Goal: Task Accomplishment & Management: Manage account settings

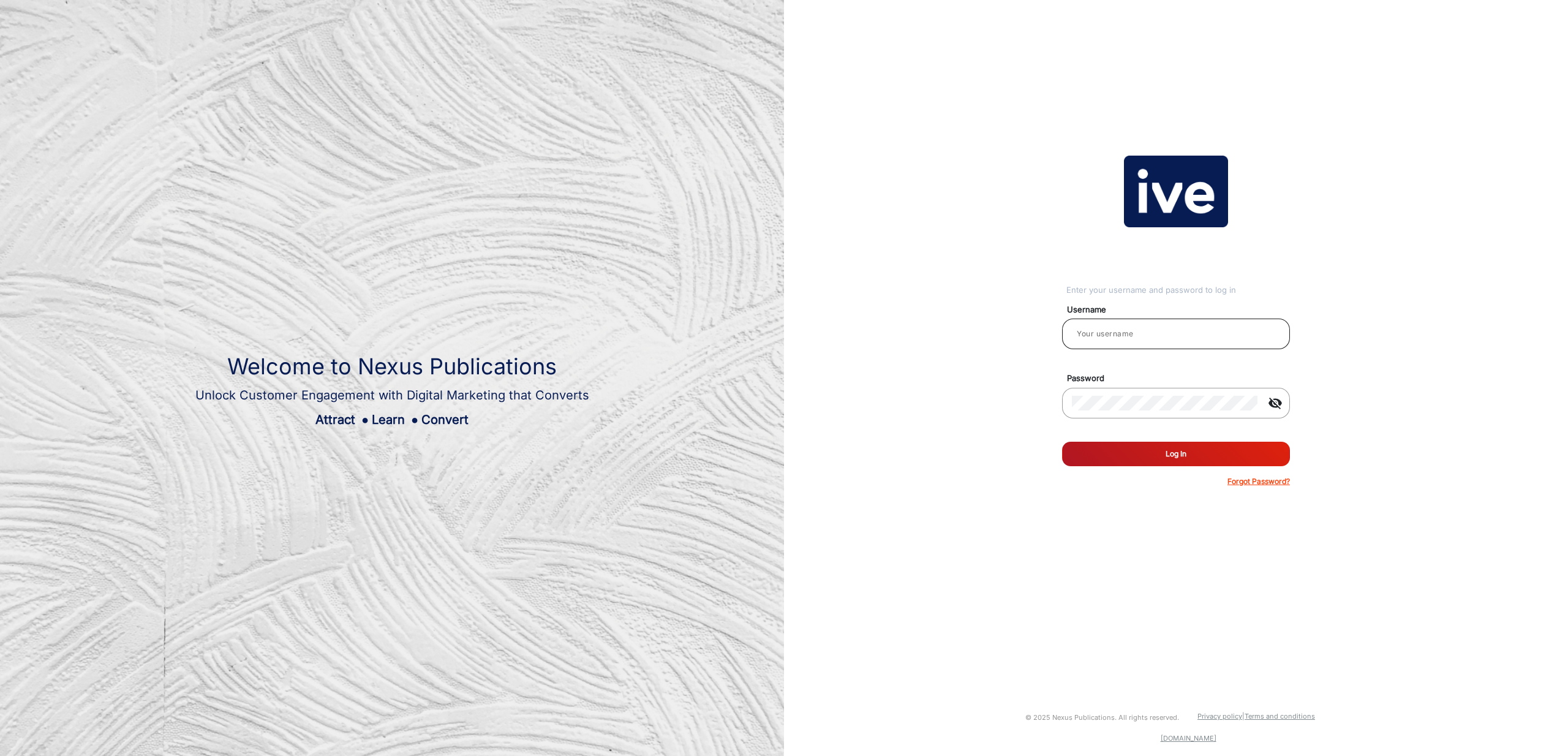
click at [1163, 343] on div at bounding box center [1176, 333] width 208 height 34
click at [1163, 333] on input "email" at bounding box center [1176, 334] width 208 height 15
type input "[PERSON_NAME]"
click at [1199, 464] on button "Log In" at bounding box center [1176, 453] width 227 height 24
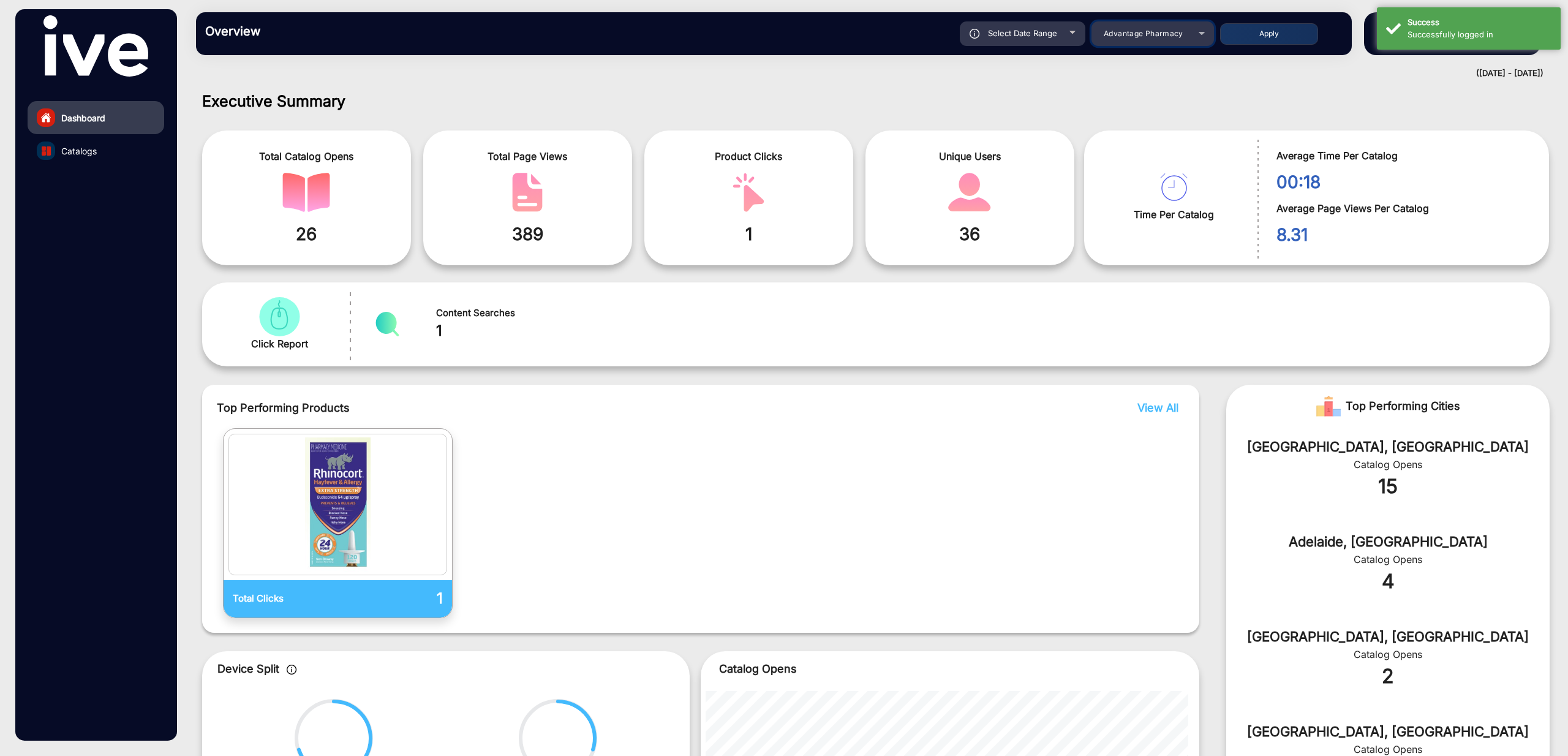
click at [1149, 38] on div "Advantage Pharmacy" at bounding box center [1143, 34] width 98 height 15
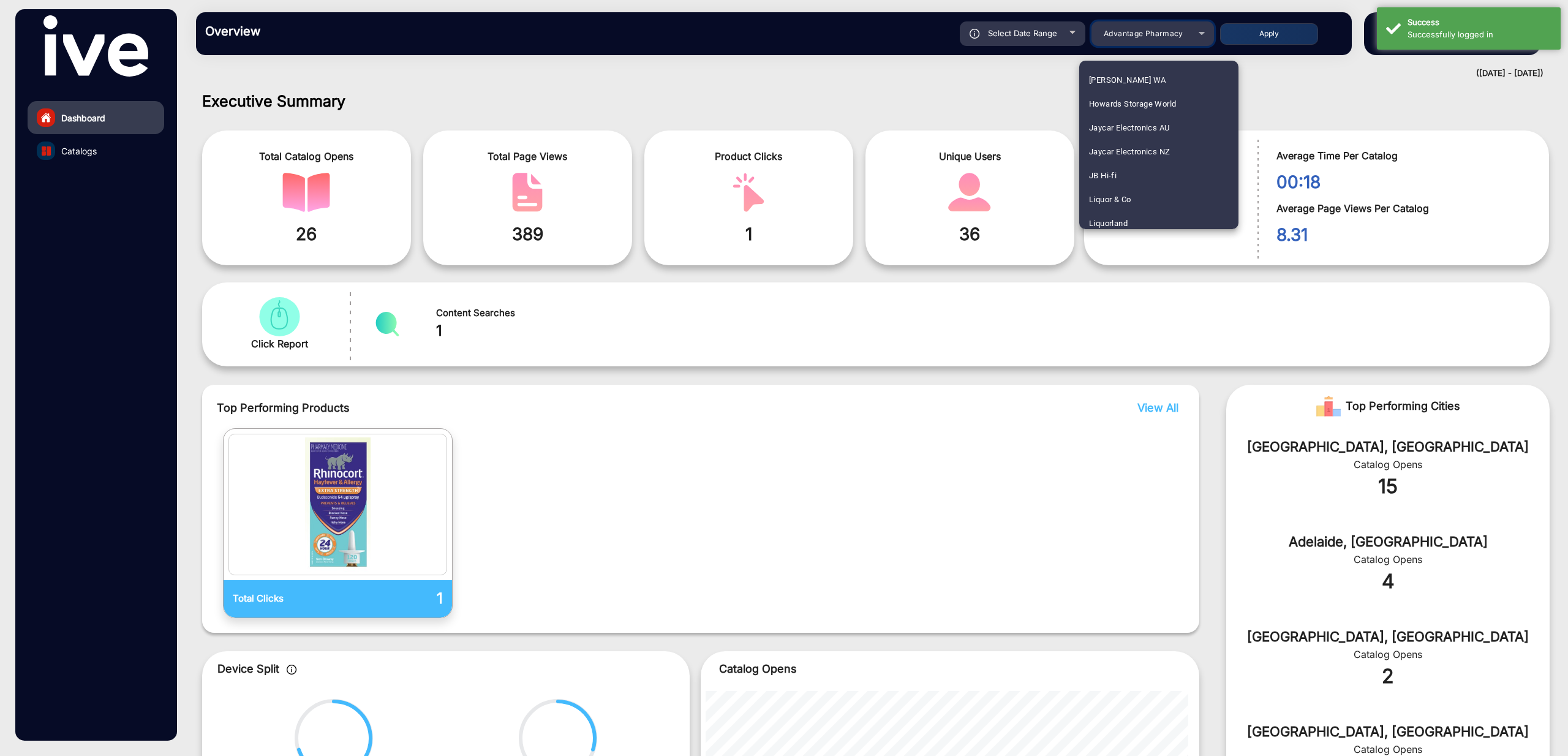
scroll to position [1250, 0]
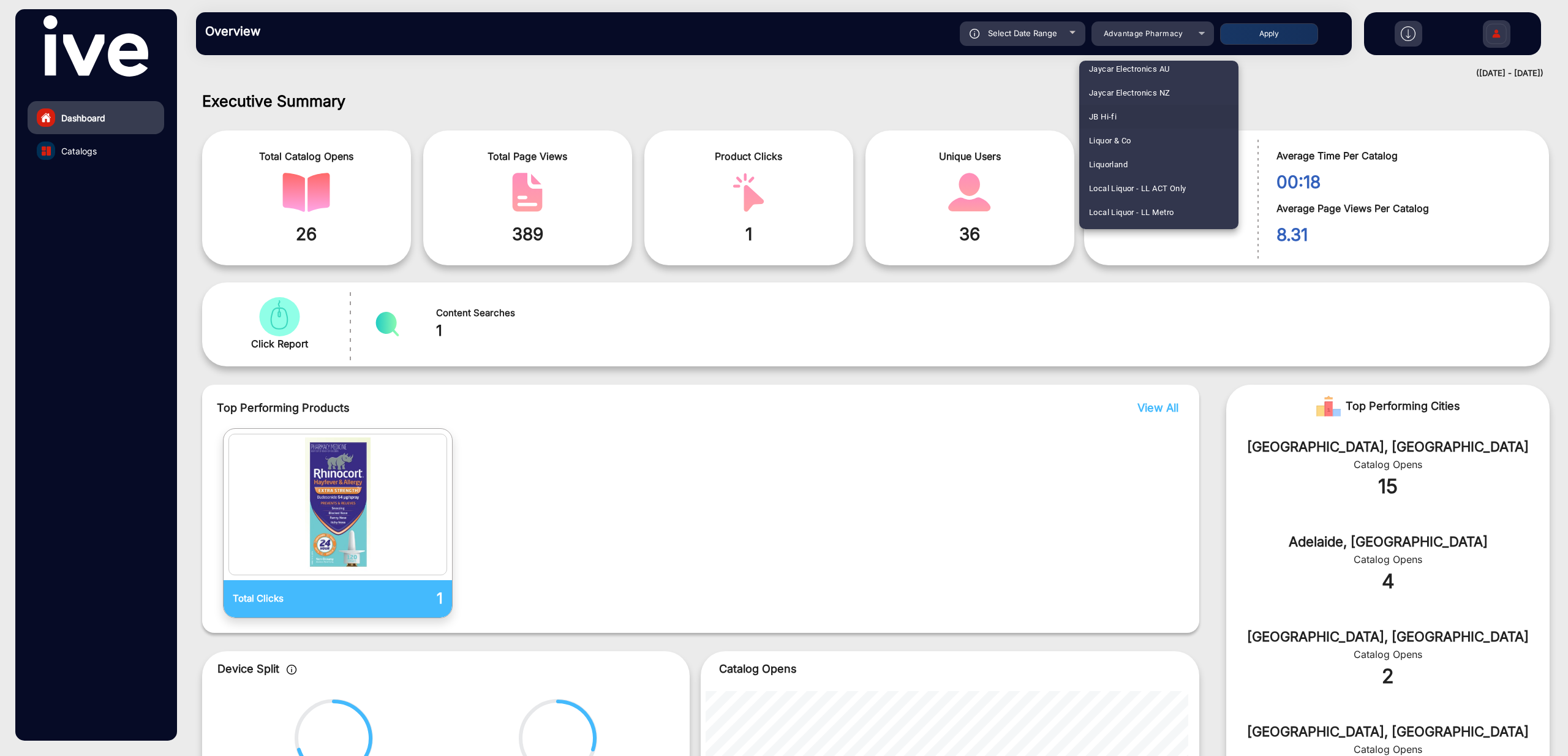
click at [1114, 114] on span "JB Hi-fi" at bounding box center [1103, 117] width 28 height 23
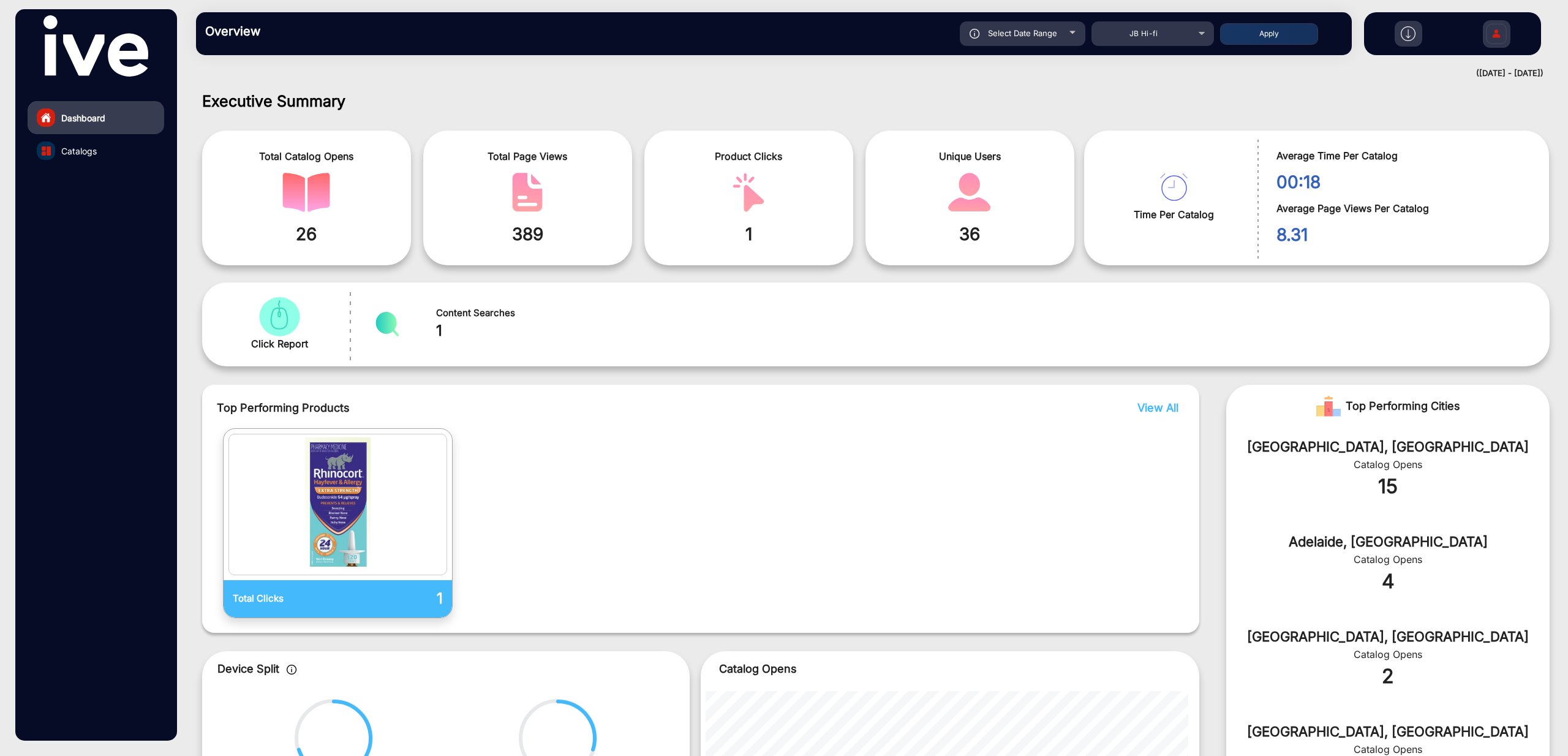
click at [1047, 40] on div "Select Date Range" at bounding box center [1023, 34] width 126 height 24
type input "[DATE]"
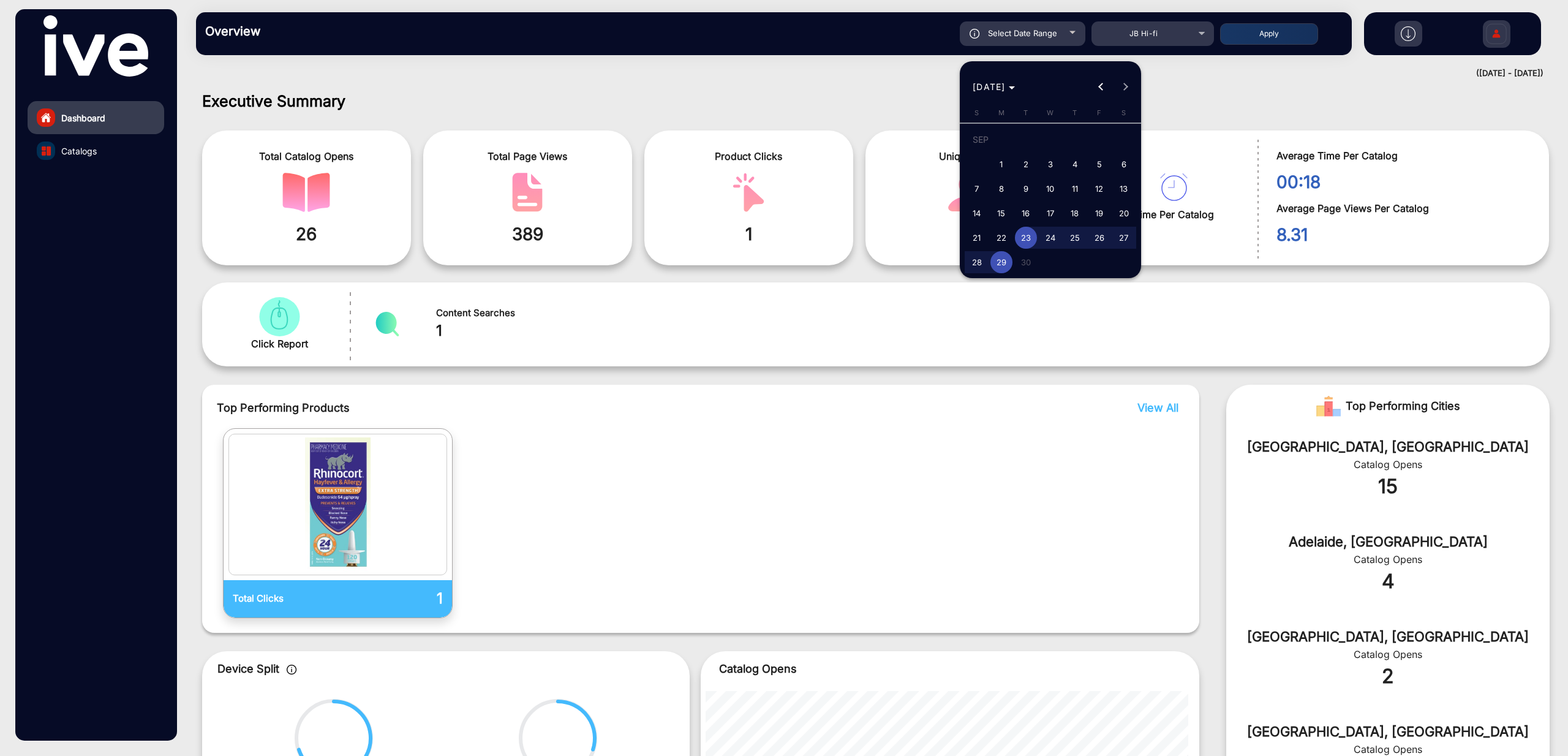
click at [1053, 212] on span "17" at bounding box center [1051, 213] width 22 height 22
type input "[DATE]"
click at [1008, 262] on span "29" at bounding box center [1001, 262] width 22 height 22
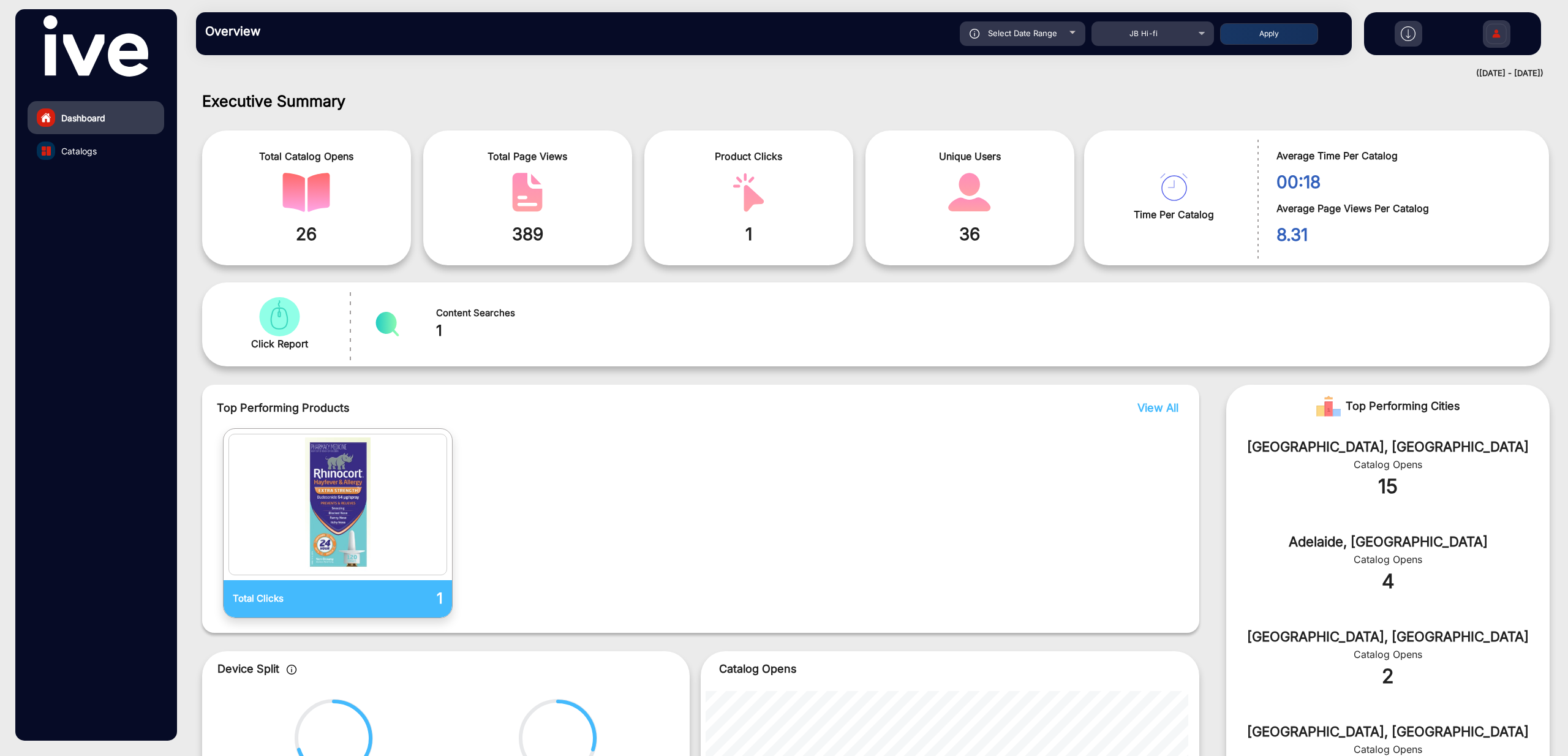
type input "[DATE]"
click at [1299, 34] on button "Apply" at bounding box center [1269, 34] width 98 height 22
type input "[DATE]"
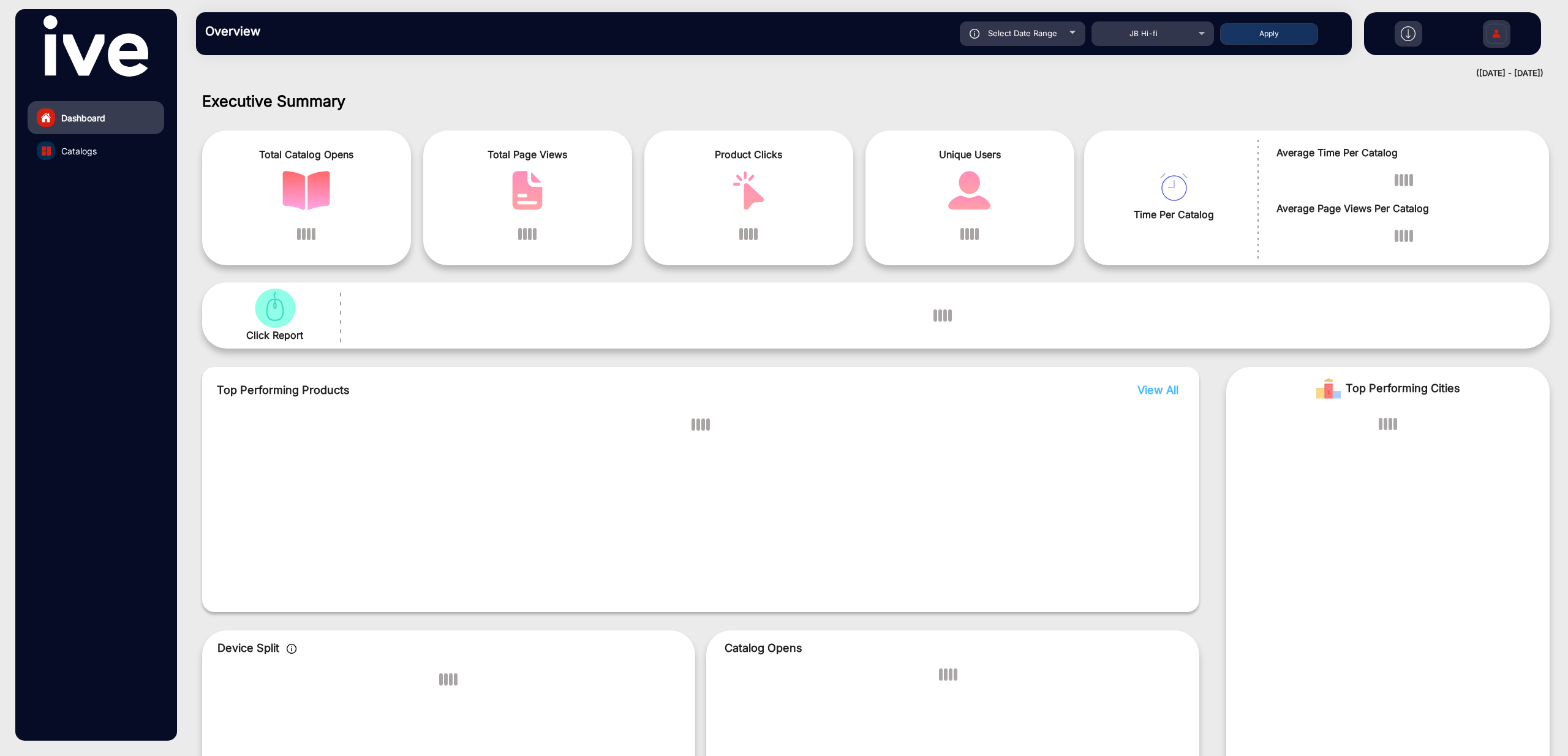
scroll to position [9, 0]
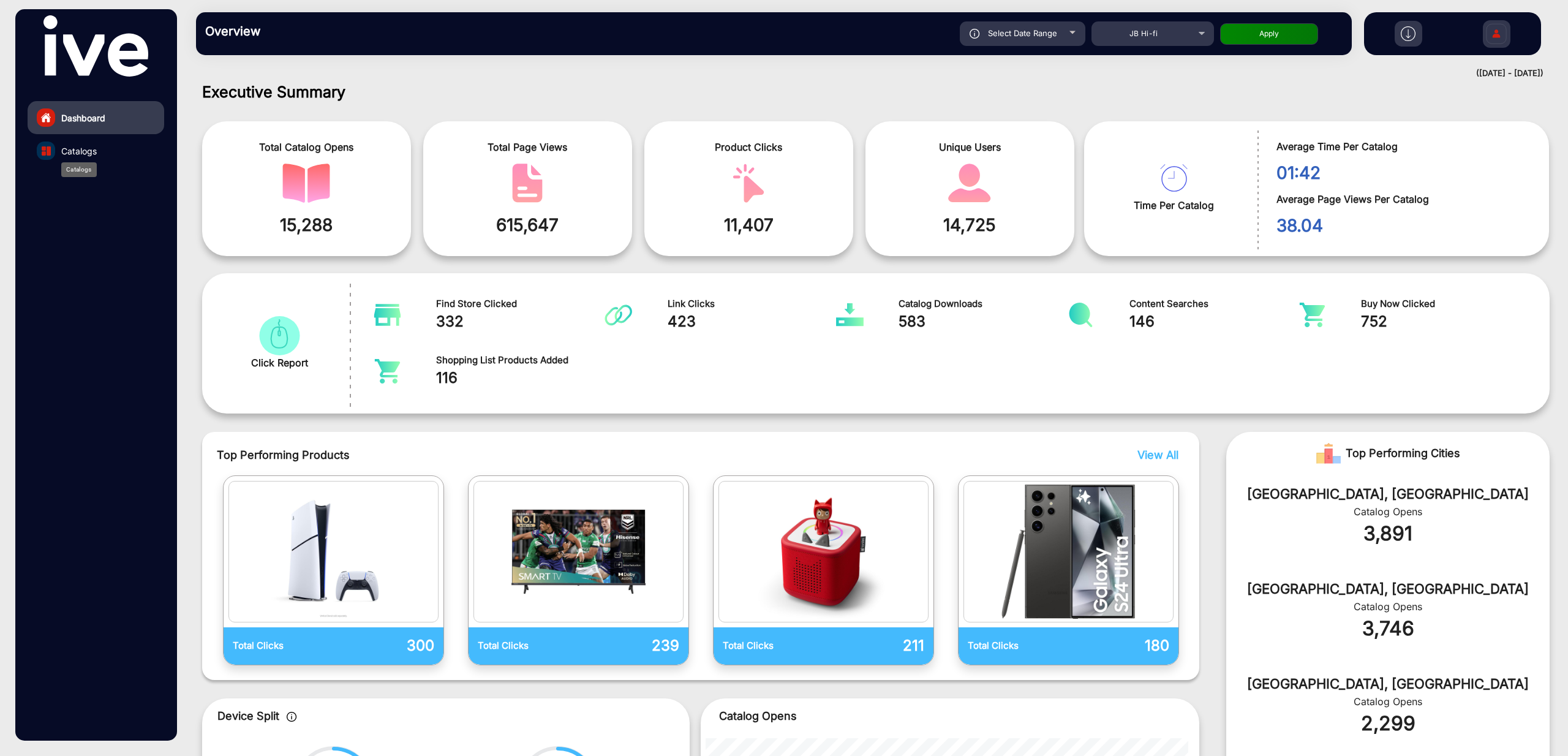
click at [61, 147] on span "Catalogs" at bounding box center [79, 150] width 35 height 13
